Goal: Task Accomplishment & Management: Complete application form

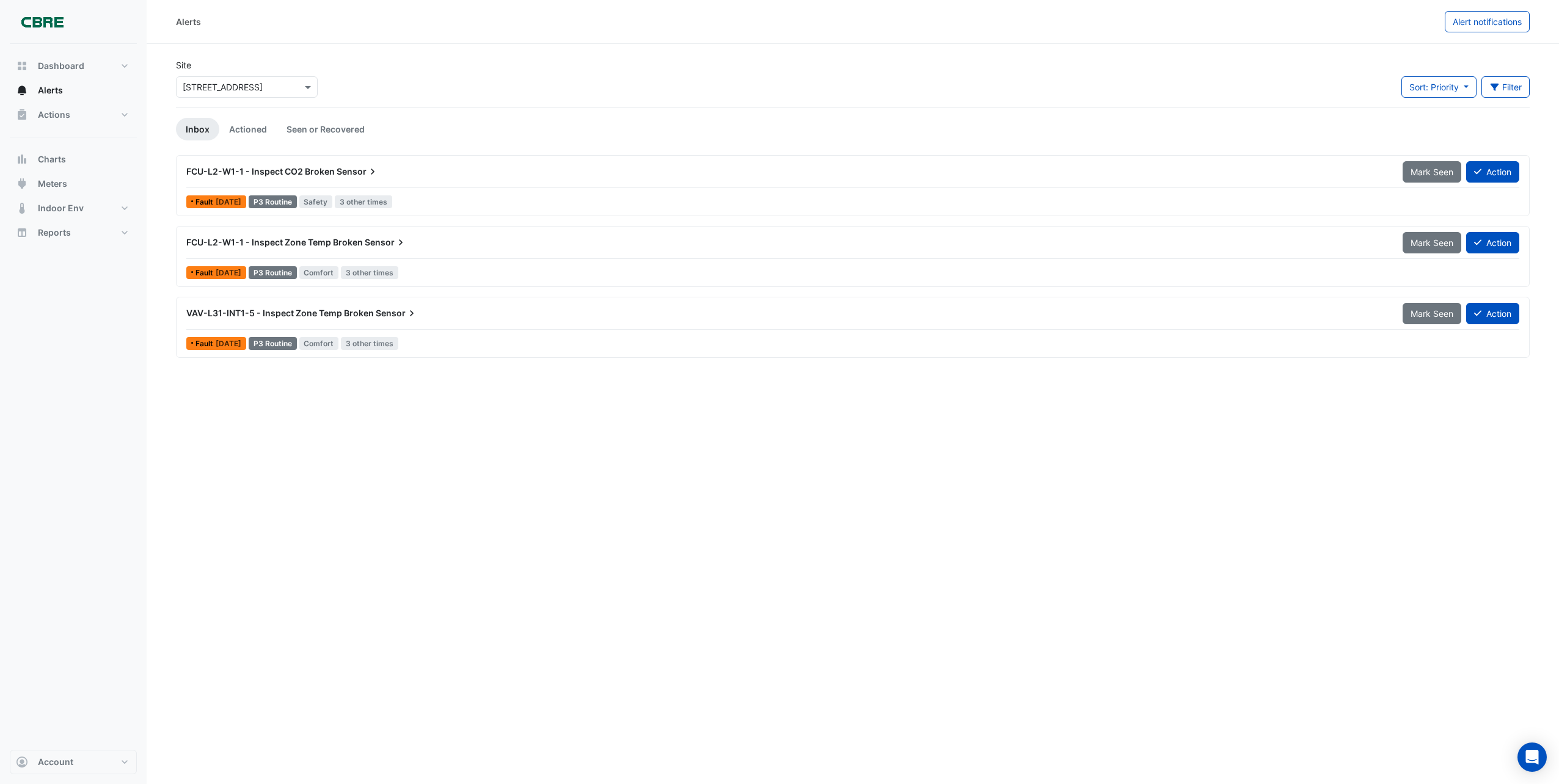
click at [339, 310] on span "VAV-L31-INT1-5 - Inspect Zone Temp Broken" at bounding box center [279, 313] width 188 height 11
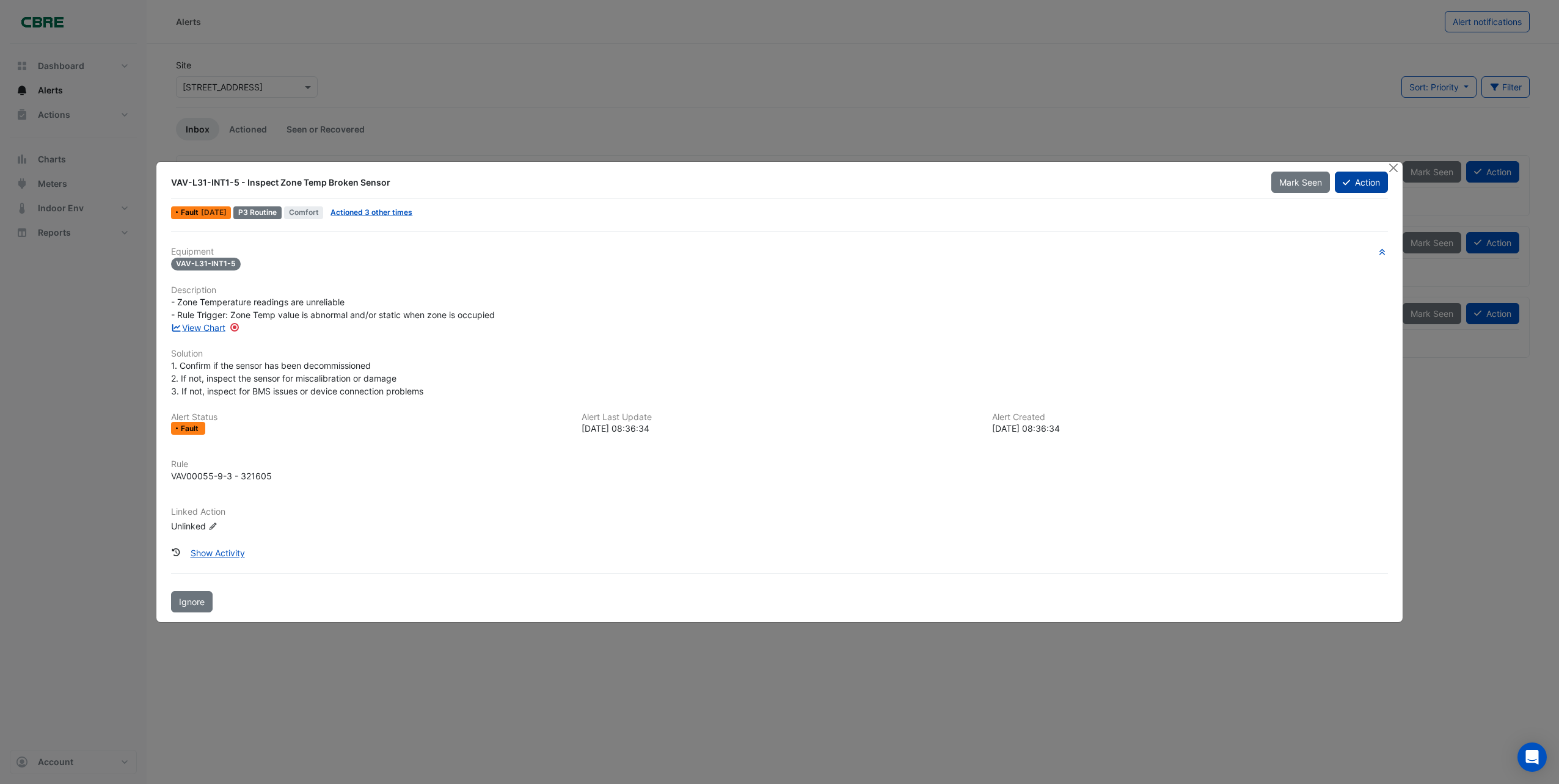
click at [1361, 179] on button "Action" at bounding box center [1361, 183] width 53 height 21
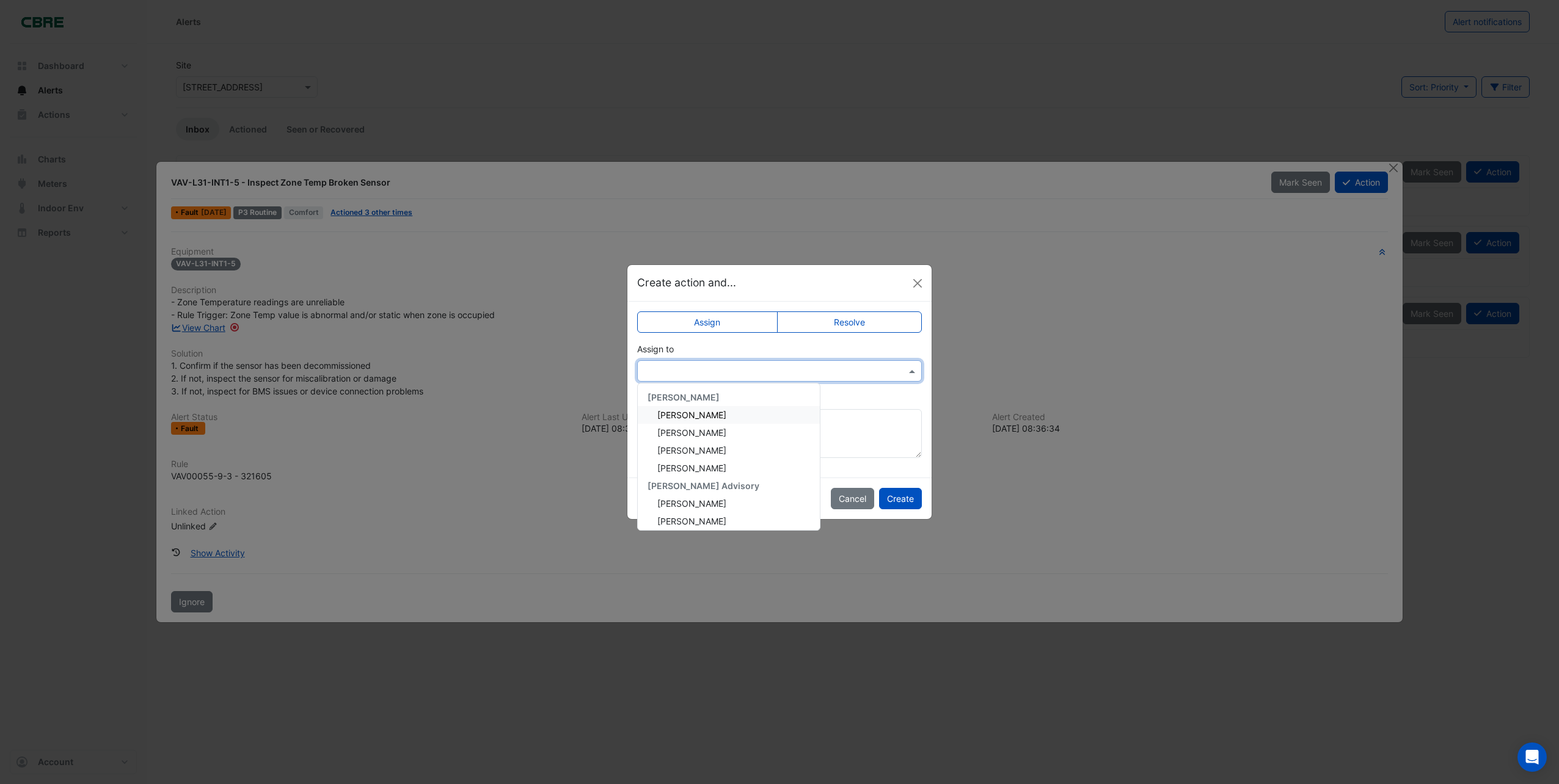
click at [913, 372] on span at bounding box center [913, 371] width 15 height 13
click at [690, 437] on span "[PERSON_NAME]" at bounding box center [692, 435] width 69 height 11
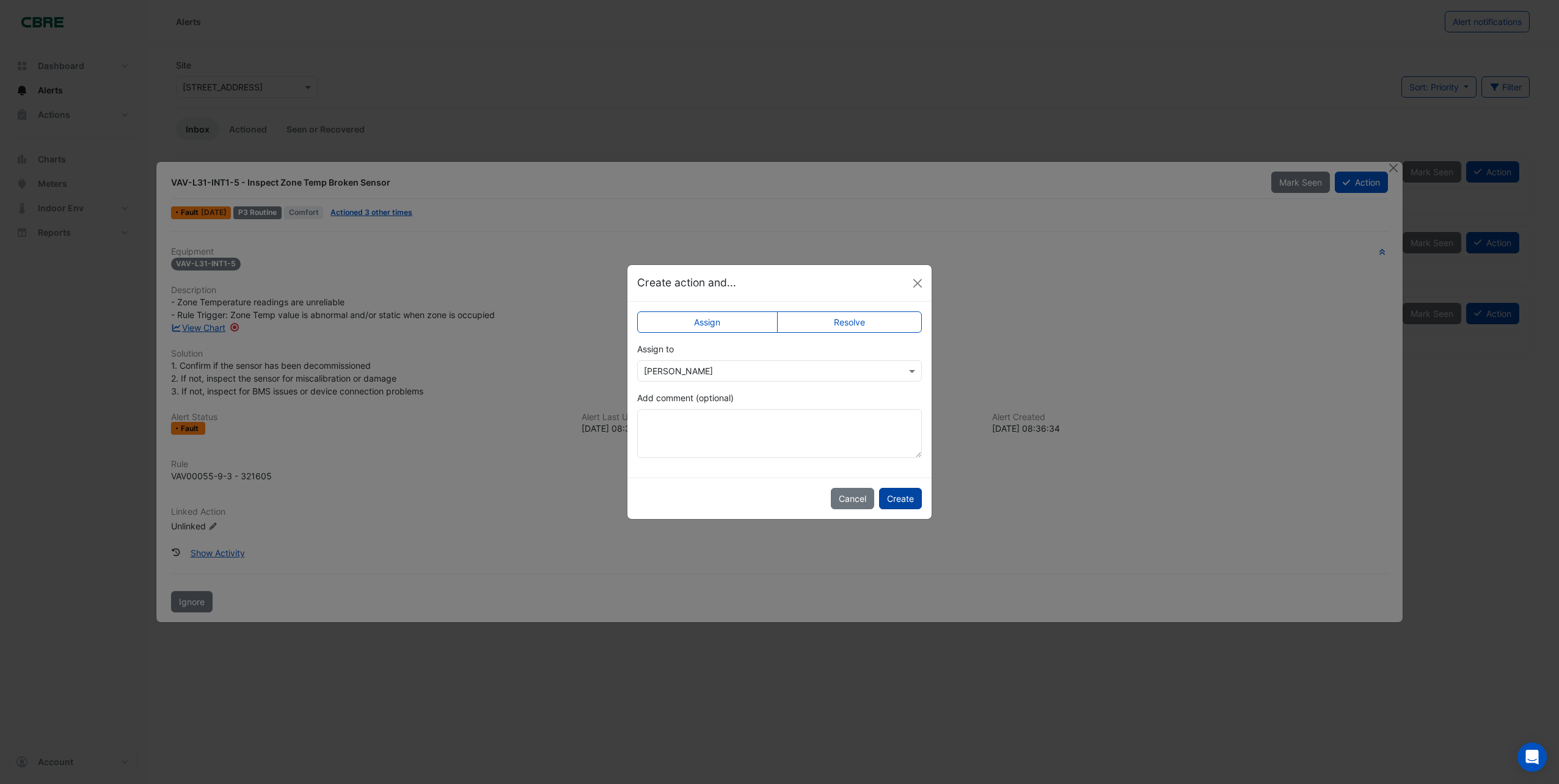
click at [898, 501] on button "Create" at bounding box center [901, 499] width 43 height 21
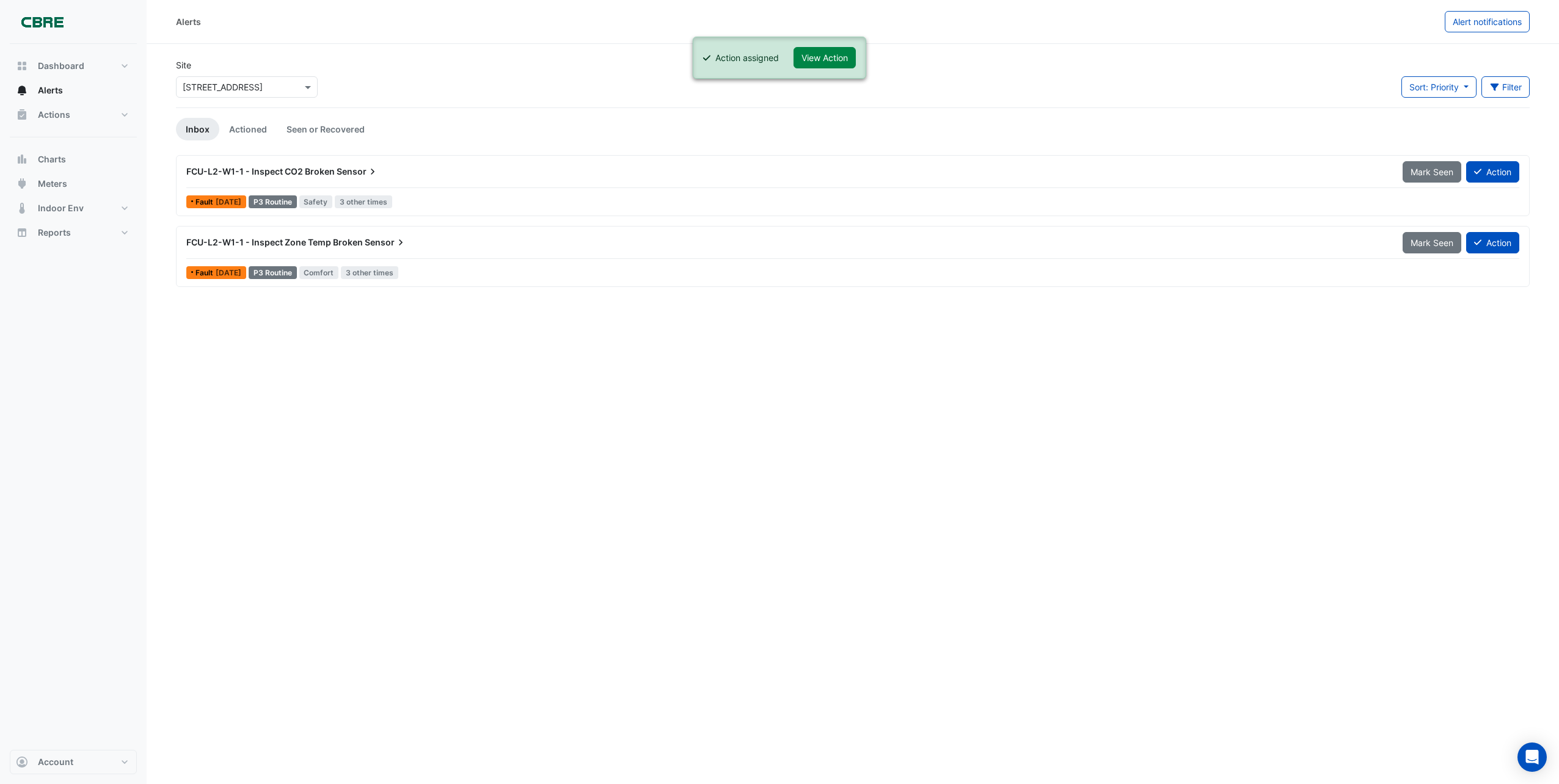
click at [343, 244] on span "FCU-L2-W1-1 - Inspect Zone Temp Broken" at bounding box center [274, 242] width 177 height 11
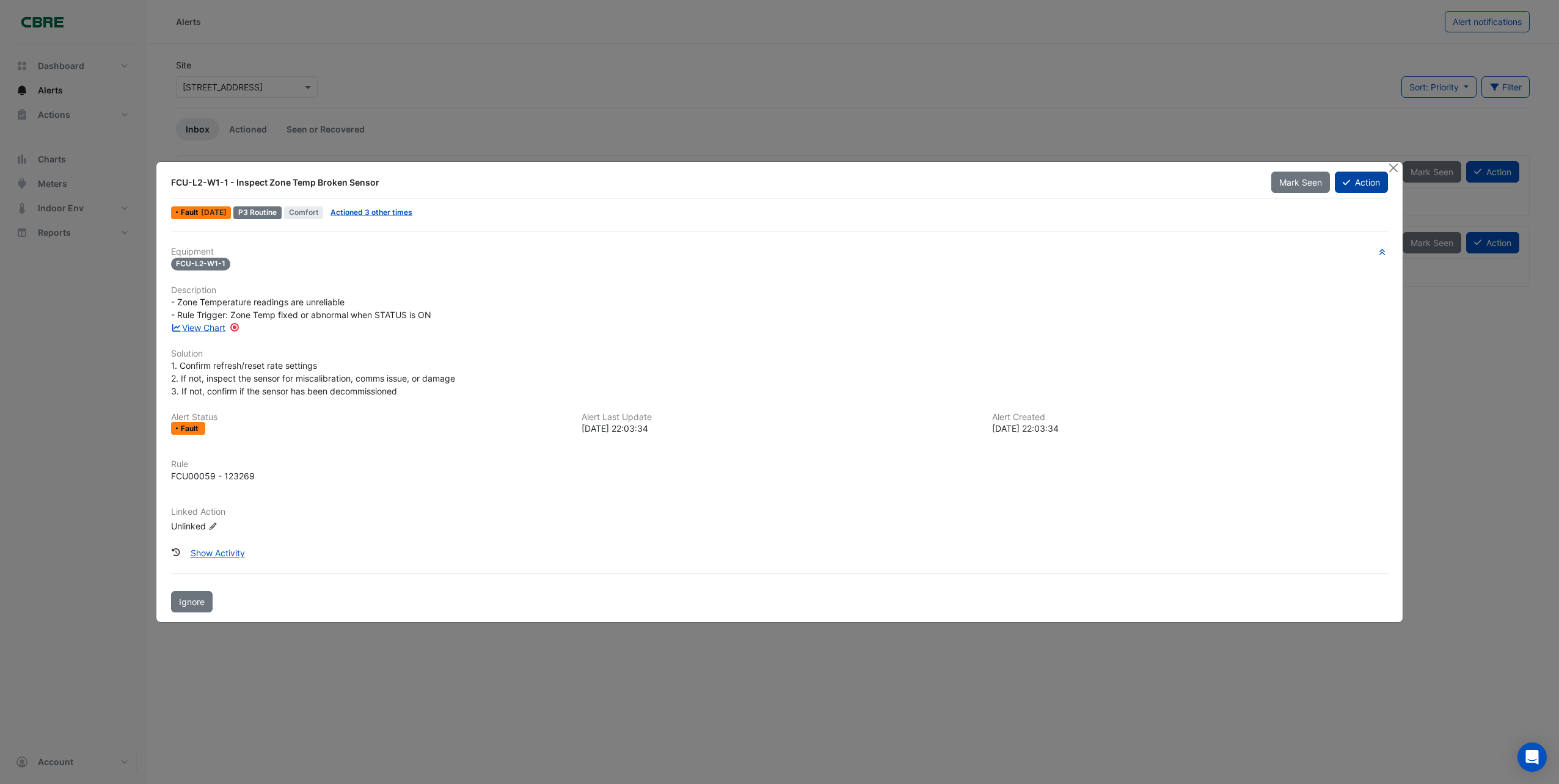
click at [1357, 184] on button "Action" at bounding box center [1361, 183] width 53 height 21
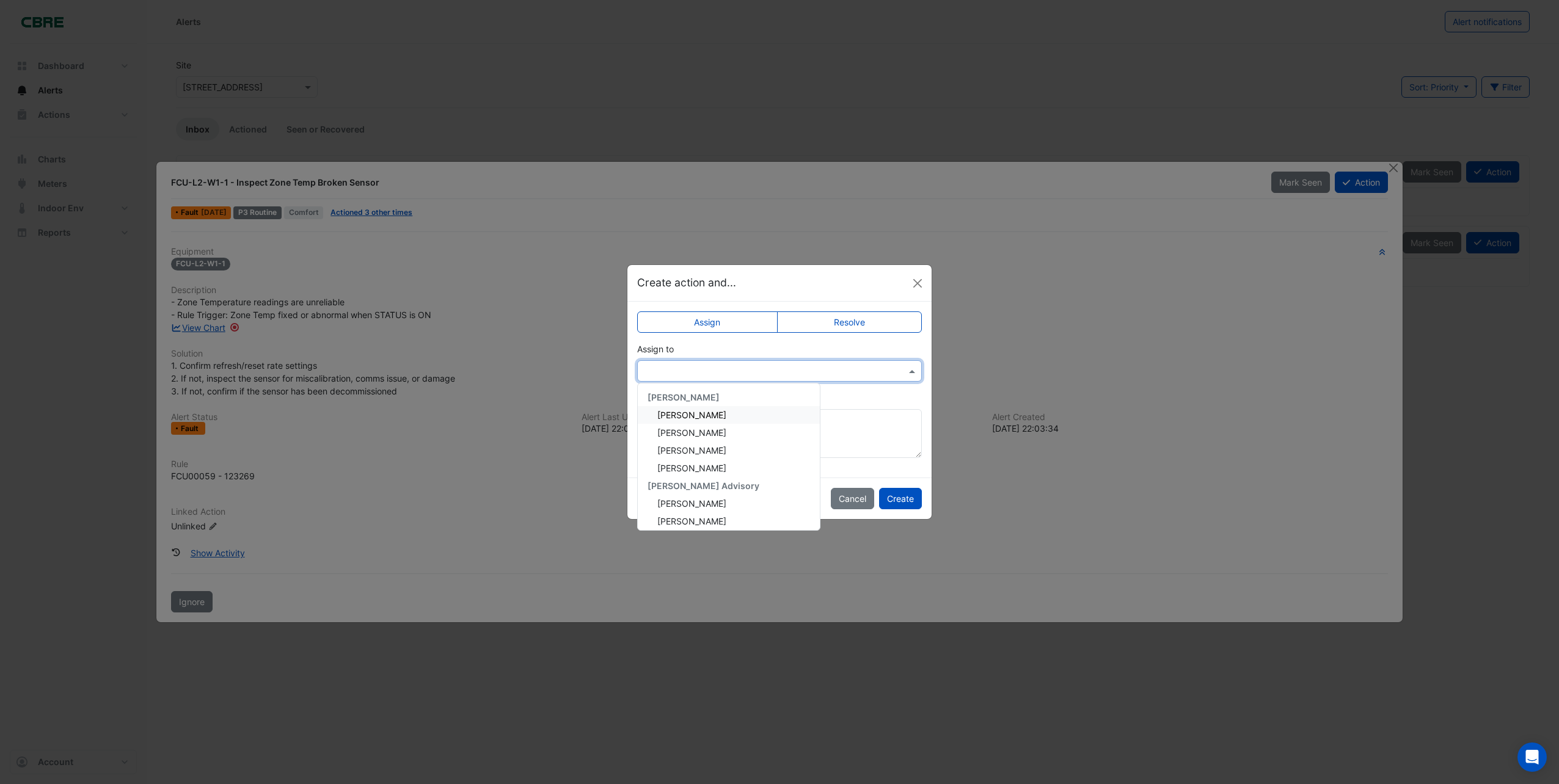
click at [910, 372] on span at bounding box center [913, 371] width 15 height 13
click at [682, 437] on span "[PERSON_NAME]" at bounding box center [692, 435] width 69 height 11
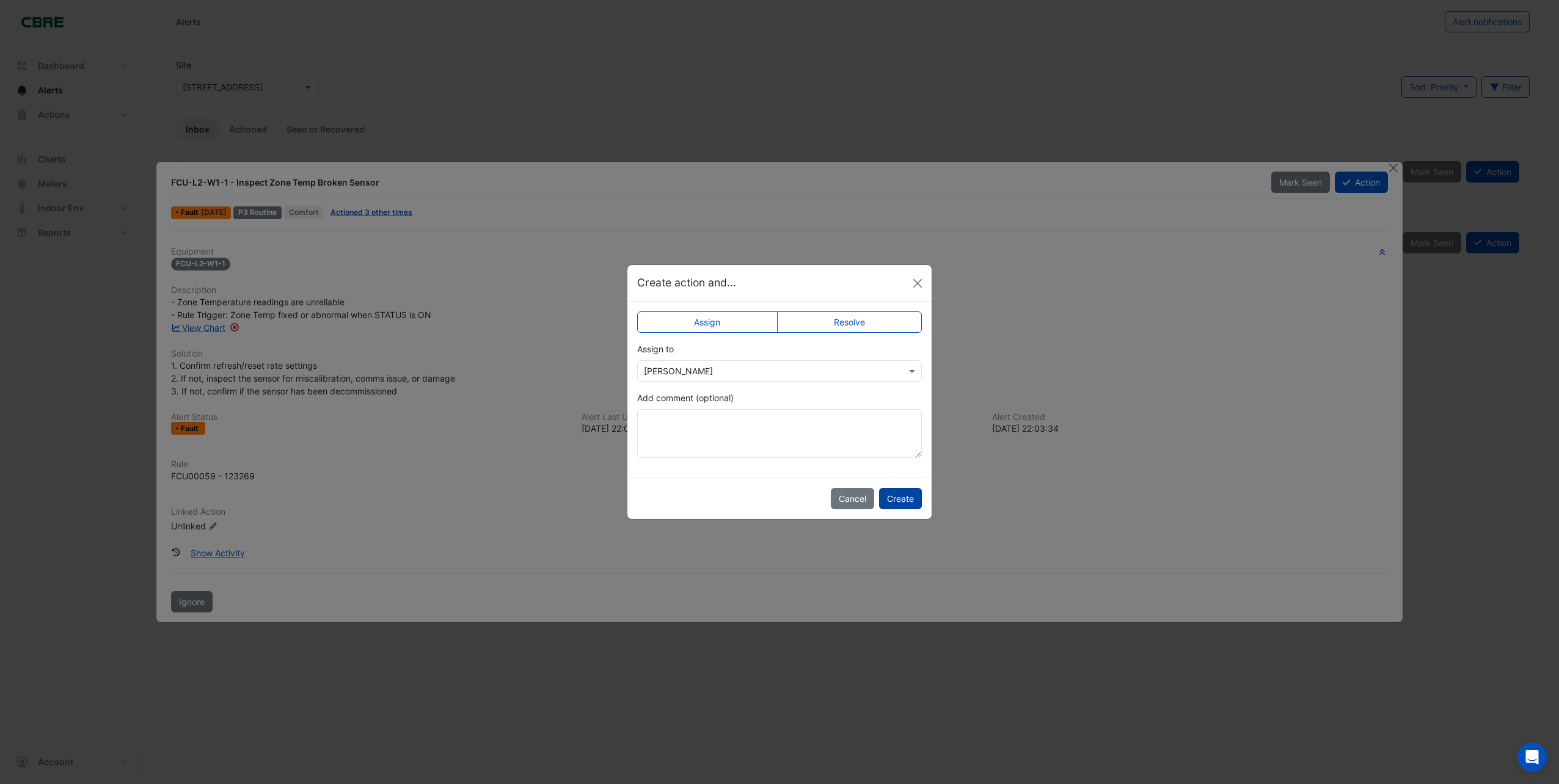
click at [897, 501] on button "Create" at bounding box center [901, 499] width 43 height 21
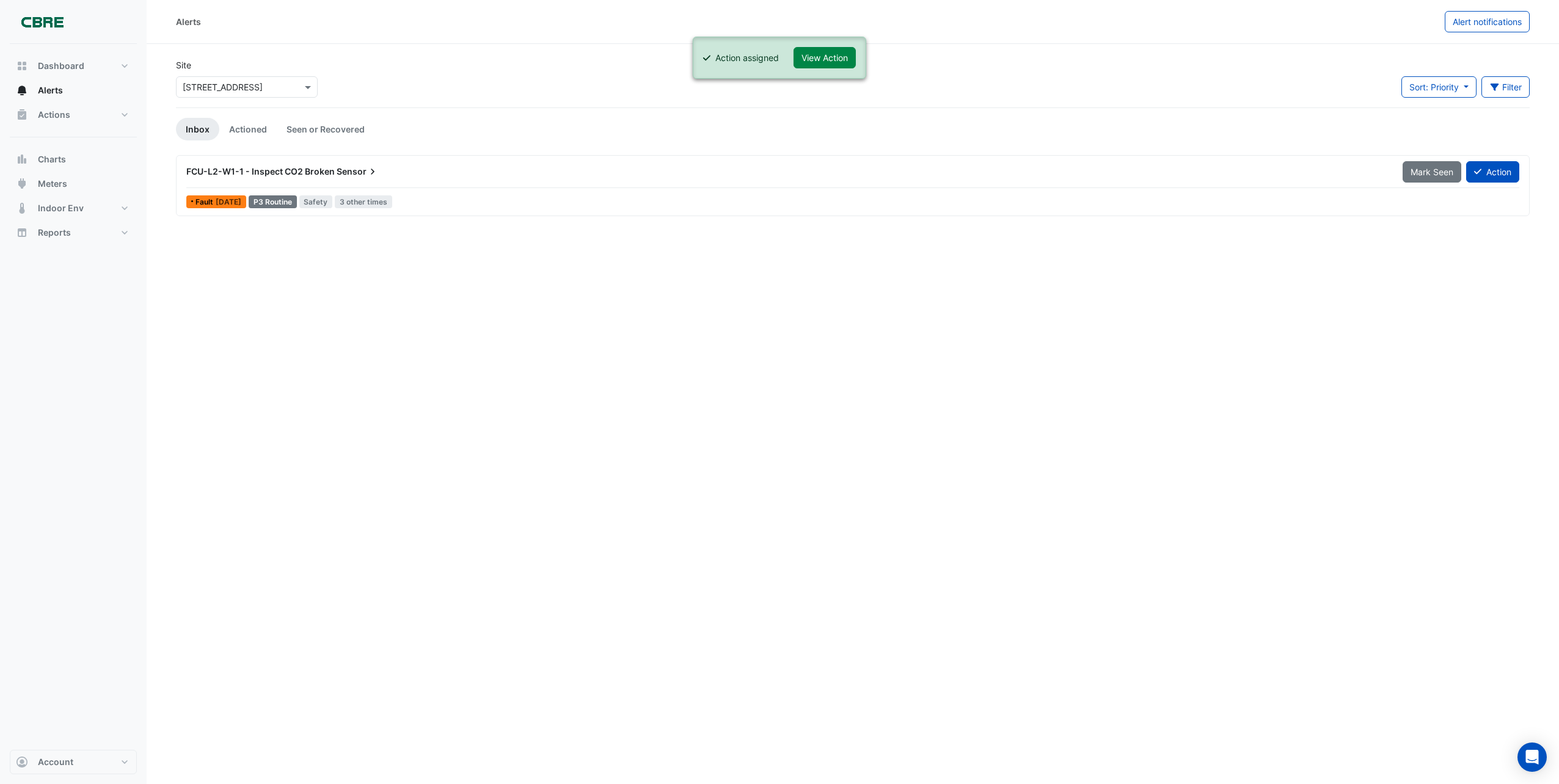
click at [308, 173] on span "FCU-L2-W1-1 - Inspect CO2 Broken" at bounding box center [260, 171] width 149 height 11
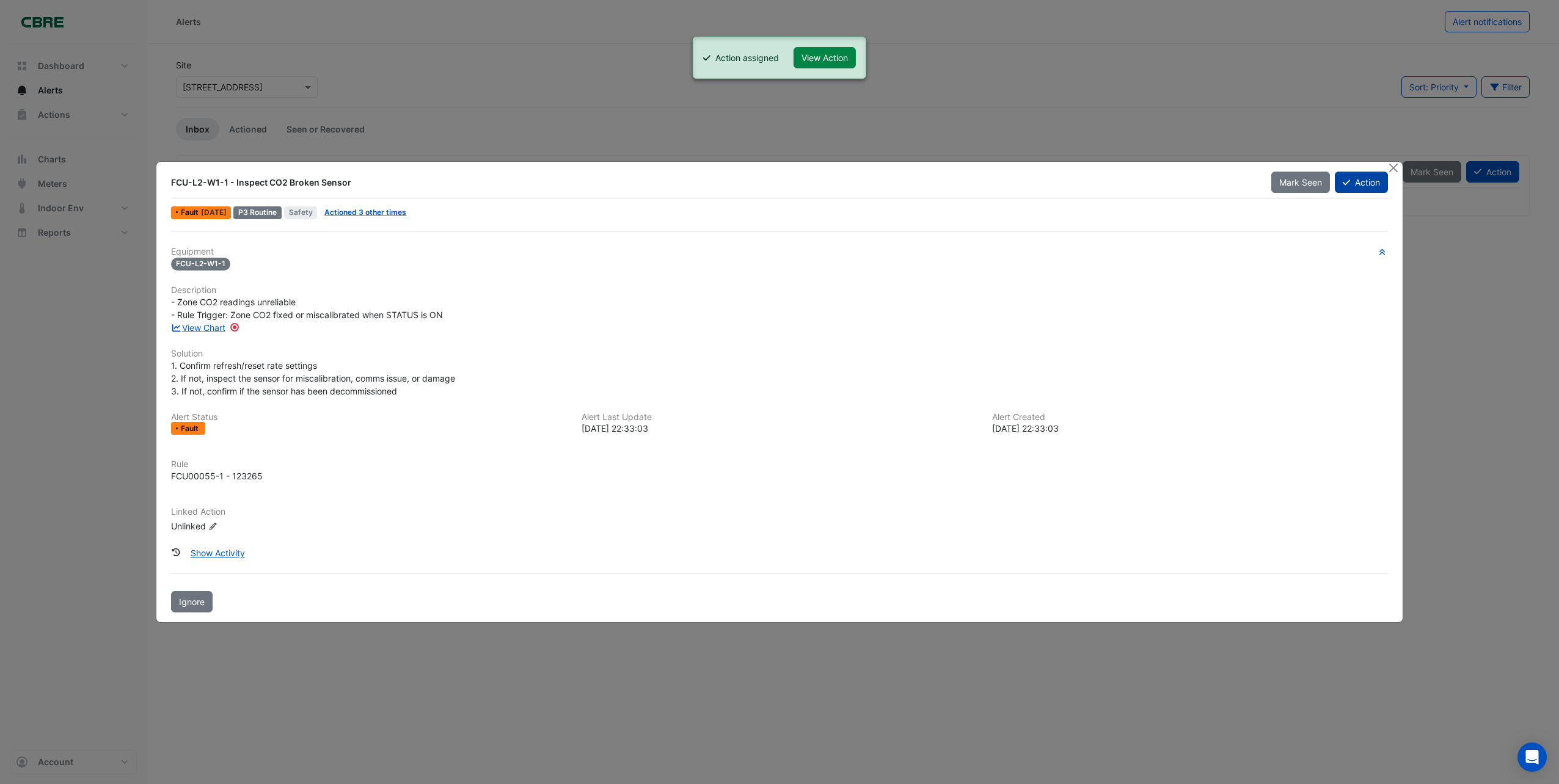
click at [1351, 183] on button "Action" at bounding box center [1361, 183] width 53 height 21
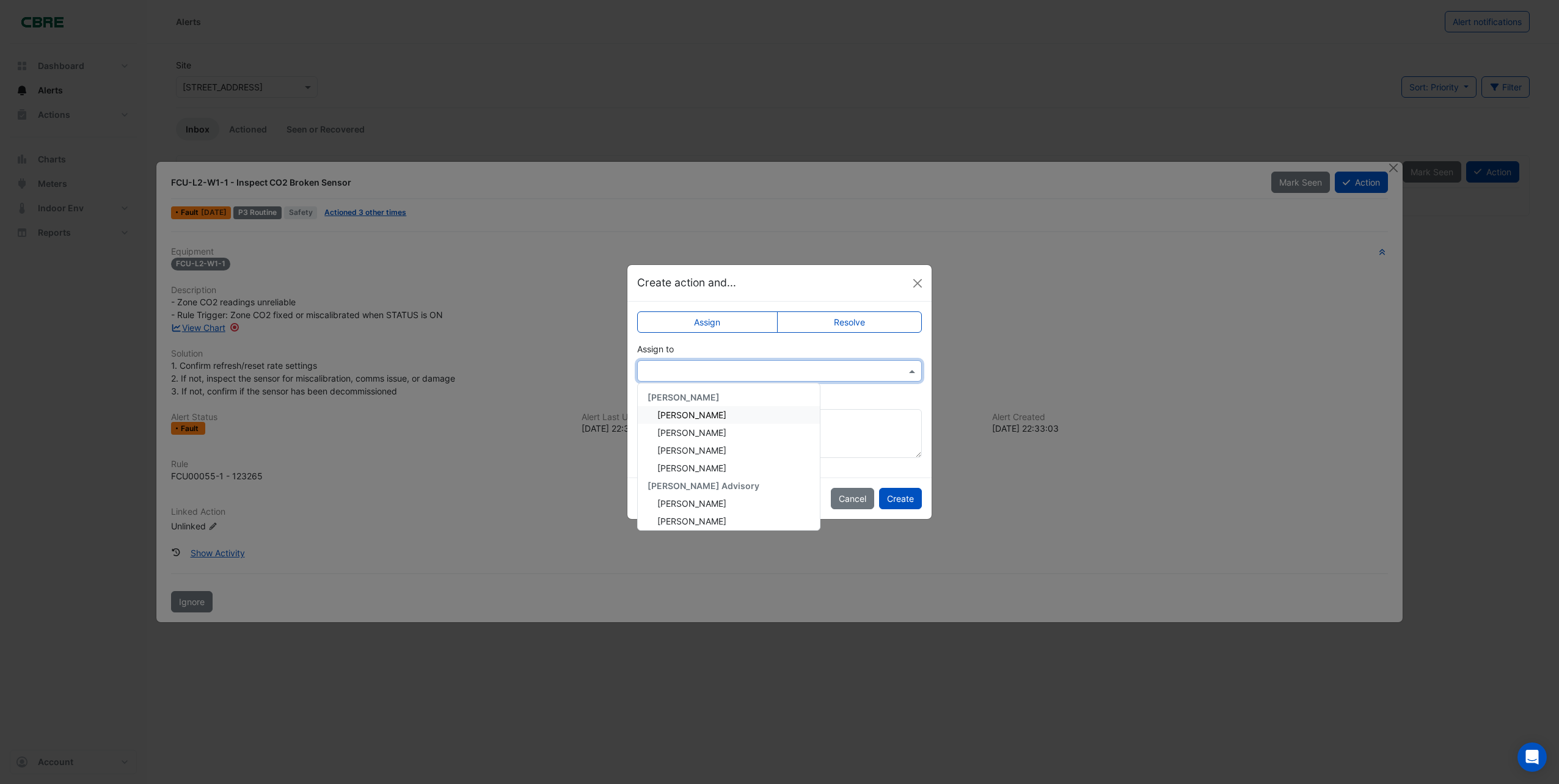
click at [910, 376] on span at bounding box center [913, 371] width 15 height 13
click at [698, 510] on span "[PERSON_NAME]" at bounding box center [692, 512] width 69 height 11
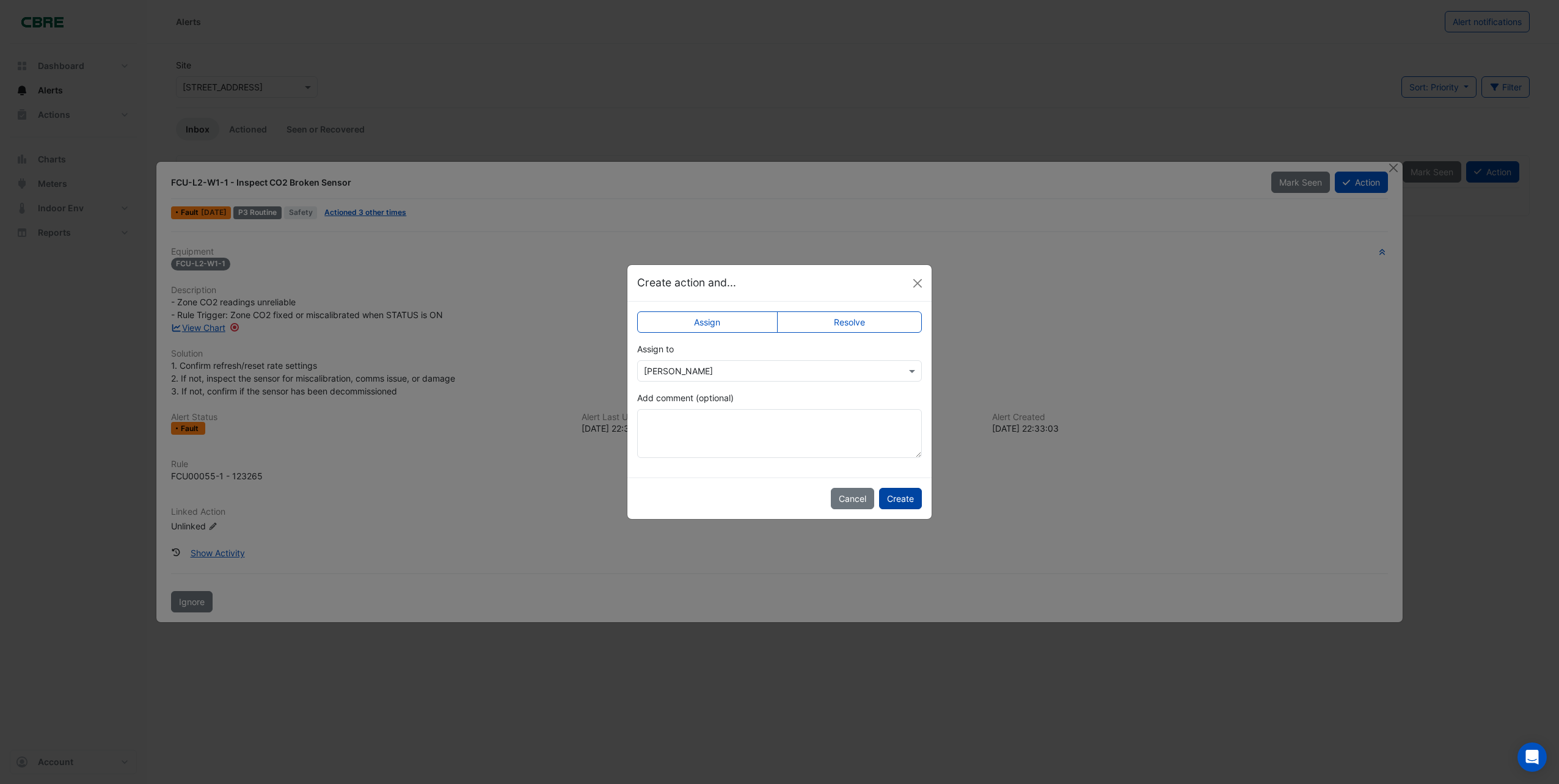
click at [894, 500] on button "Create" at bounding box center [901, 499] width 43 height 21
